Goal: Information Seeking & Learning: Understand process/instructions

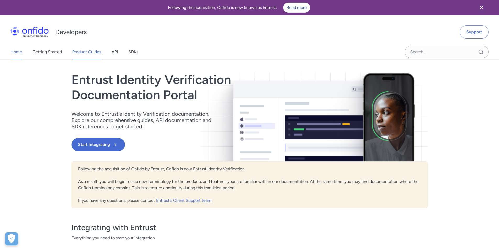
click at [84, 53] on link "Product Guides" at bounding box center [86, 52] width 29 height 15
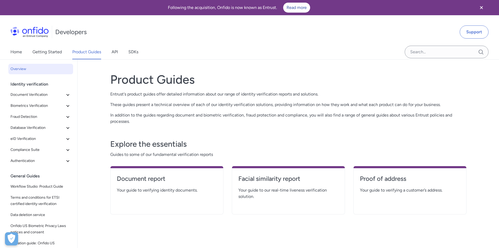
click at [126, 50] on div "Home Getting Started Product Guides API SDKs" at bounding box center [79, 52] width 159 height 15
click at [113, 50] on link "API" at bounding box center [115, 52] width 6 height 15
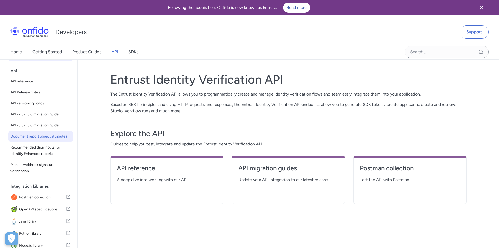
scroll to position [1, 0]
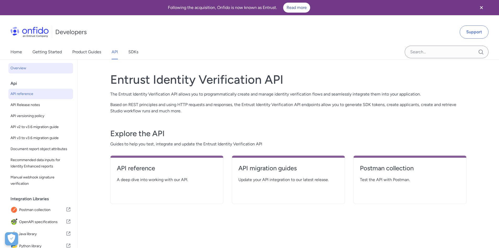
click at [33, 95] on span "API reference" at bounding box center [40, 94] width 61 height 6
select select "http"
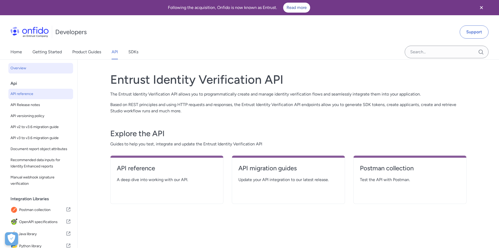
select select "http"
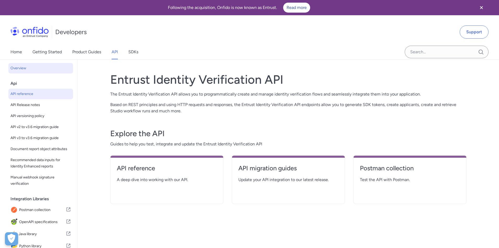
select select "http"
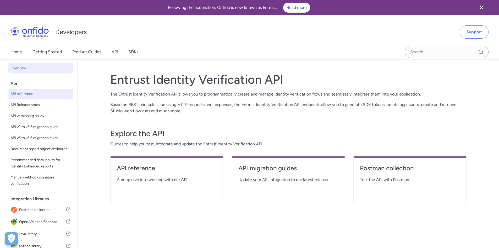
select select "http"
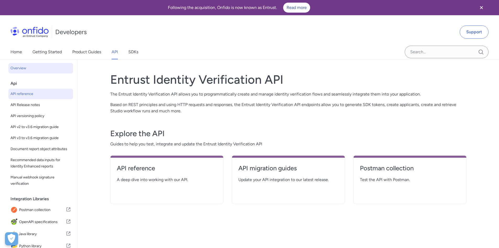
select select "http"
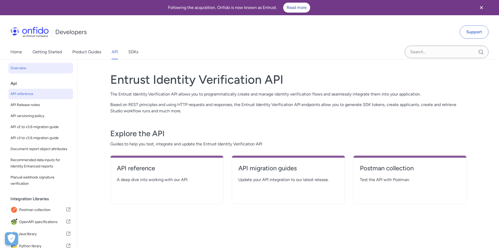
select select "http"
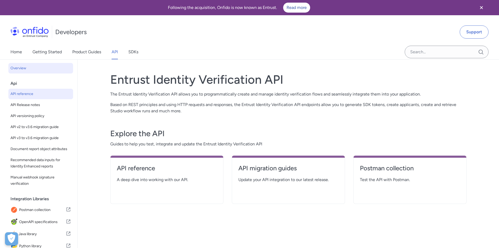
select select "http"
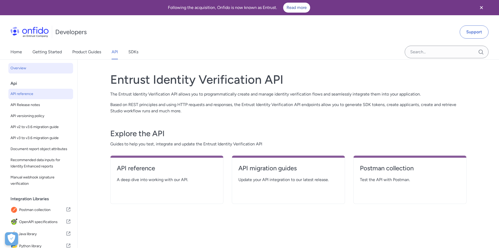
select select "http"
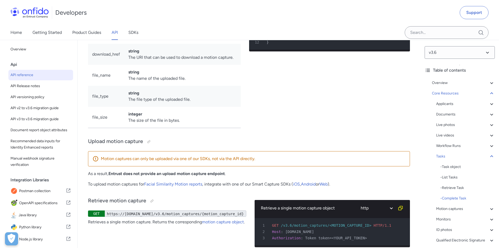
scroll to position [14677, 0]
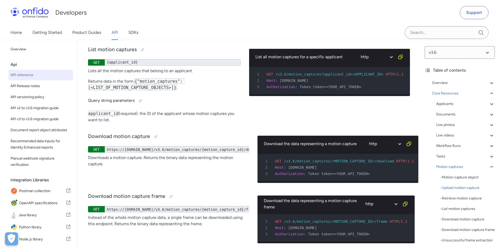
scroll to position [14599, 0]
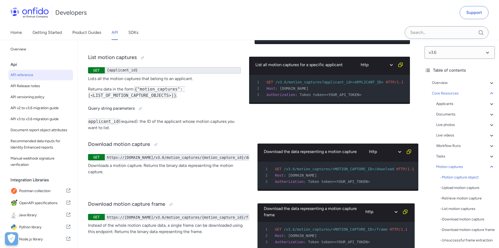
click at [338, 37] on span "Token token=<YOUR_API_TOKEN>" at bounding box center [336, 35] width 62 height 4
click at [318, 37] on span "Token token=<YOUR_API_TOKEN>" at bounding box center [336, 35] width 62 height 4
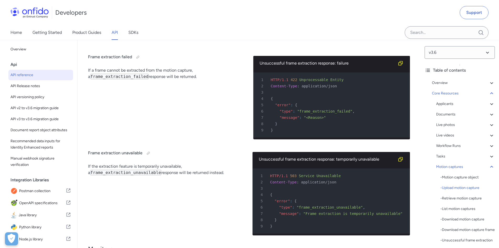
scroll to position [14835, 0]
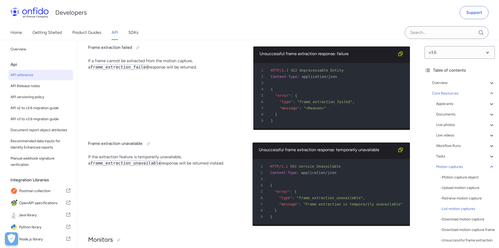
drag, startPoint x: 124, startPoint y: 125, endPoint x: 152, endPoint y: 125, distance: 27.2
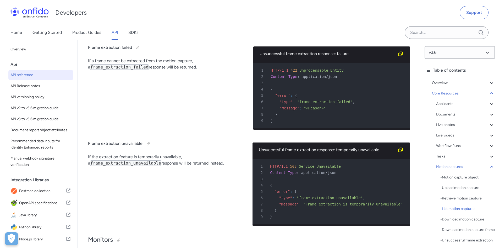
drag, startPoint x: 165, startPoint y: 124, endPoint x: 187, endPoint y: 125, distance: 21.8
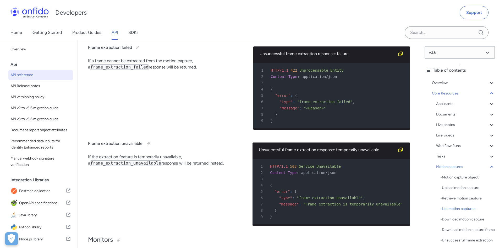
copy p "binary data"
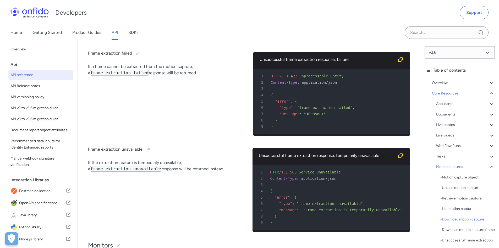
scroll to position [14808, 0]
